Goal: Information Seeking & Learning: Learn about a topic

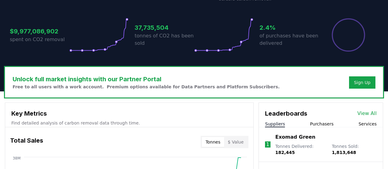
scroll to position [184, 0]
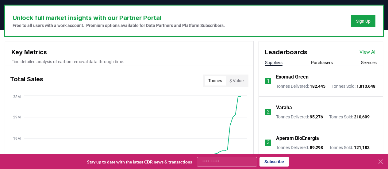
click at [318, 61] on button "Purchasers" at bounding box center [322, 63] width 22 height 6
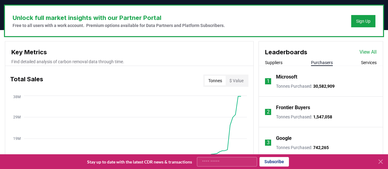
click at [370, 53] on link "View All" at bounding box center [368, 51] width 17 height 7
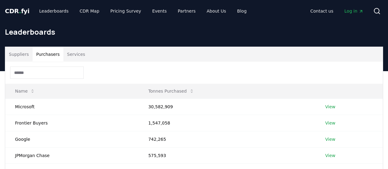
click at [45, 53] on button "Purchasers" at bounding box center [48, 54] width 31 height 15
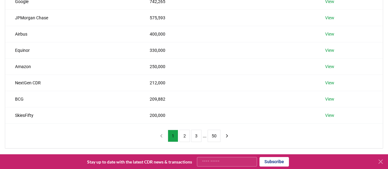
scroll to position [138, 0]
click at [22, 83] on td "NextGen CDR" at bounding box center [72, 82] width 135 height 16
click at [184, 134] on button "2" at bounding box center [184, 135] width 10 height 12
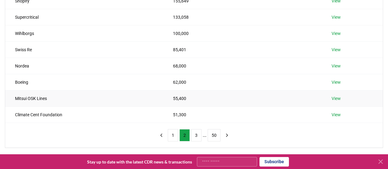
drag, startPoint x: 36, startPoint y: 99, endPoint x: 74, endPoint y: 97, distance: 38.4
click at [36, 99] on td "Mitsui OSK Lines" at bounding box center [84, 98] width 158 height 16
click at [171, 136] on button "1" at bounding box center [173, 135] width 10 height 12
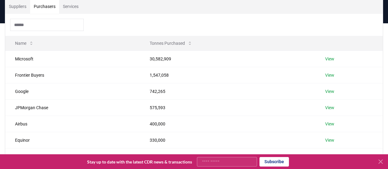
scroll to position [46, 0]
